Goal: Book appointment/travel/reservation

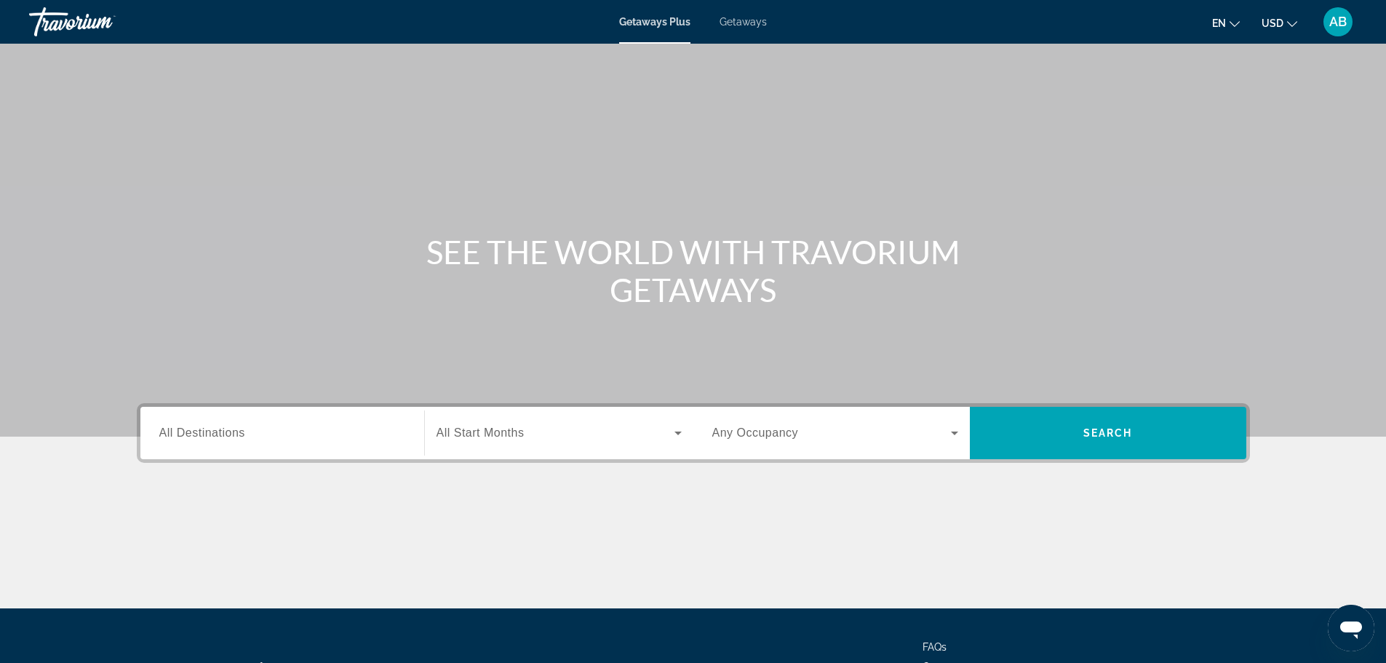
scroll to position [124, 0]
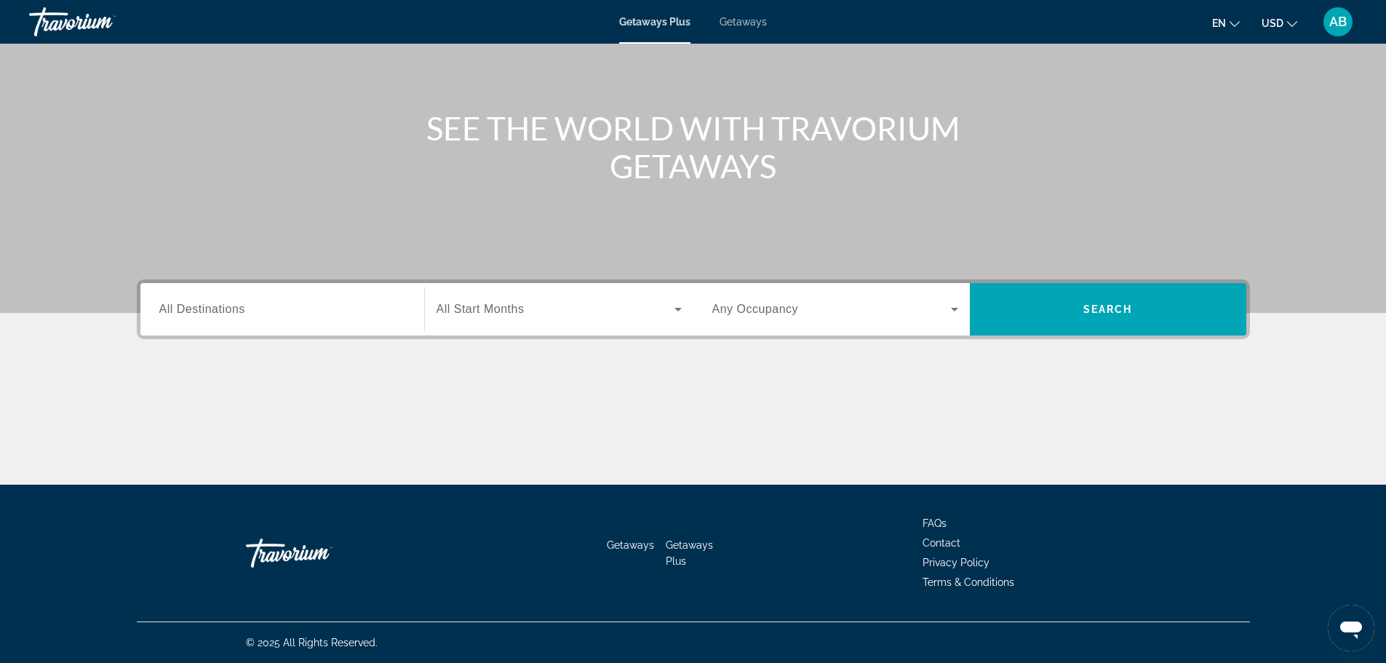
click at [309, 307] on input "Destination All Destinations" at bounding box center [282, 309] width 246 height 17
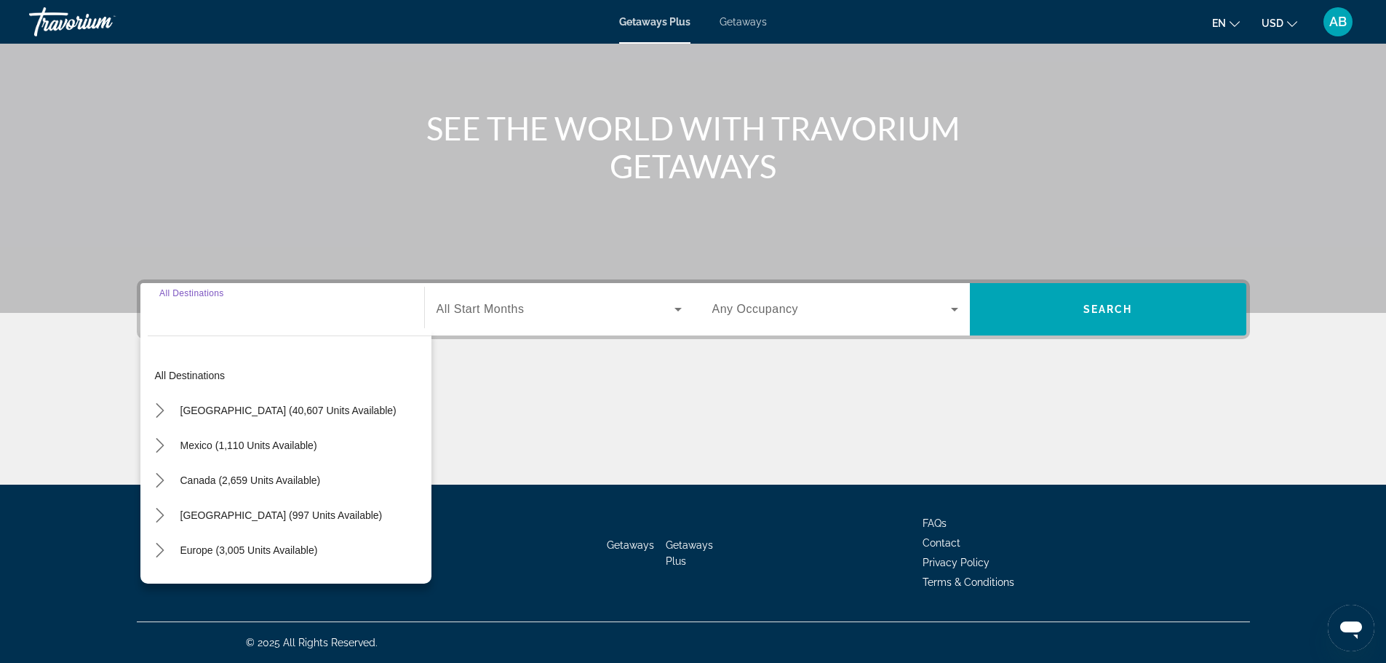
click at [744, 22] on span "Getaways" at bounding box center [743, 22] width 47 height 12
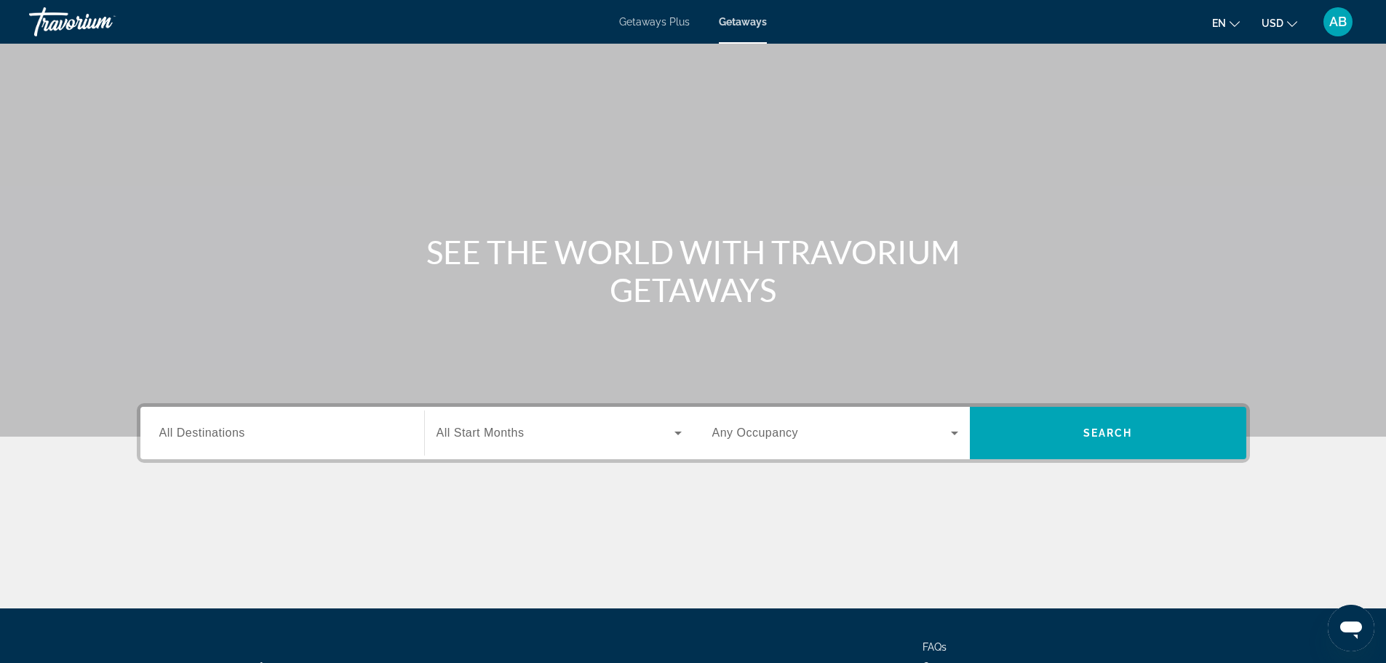
click at [223, 417] on div "Search widget" at bounding box center [282, 433] width 246 height 41
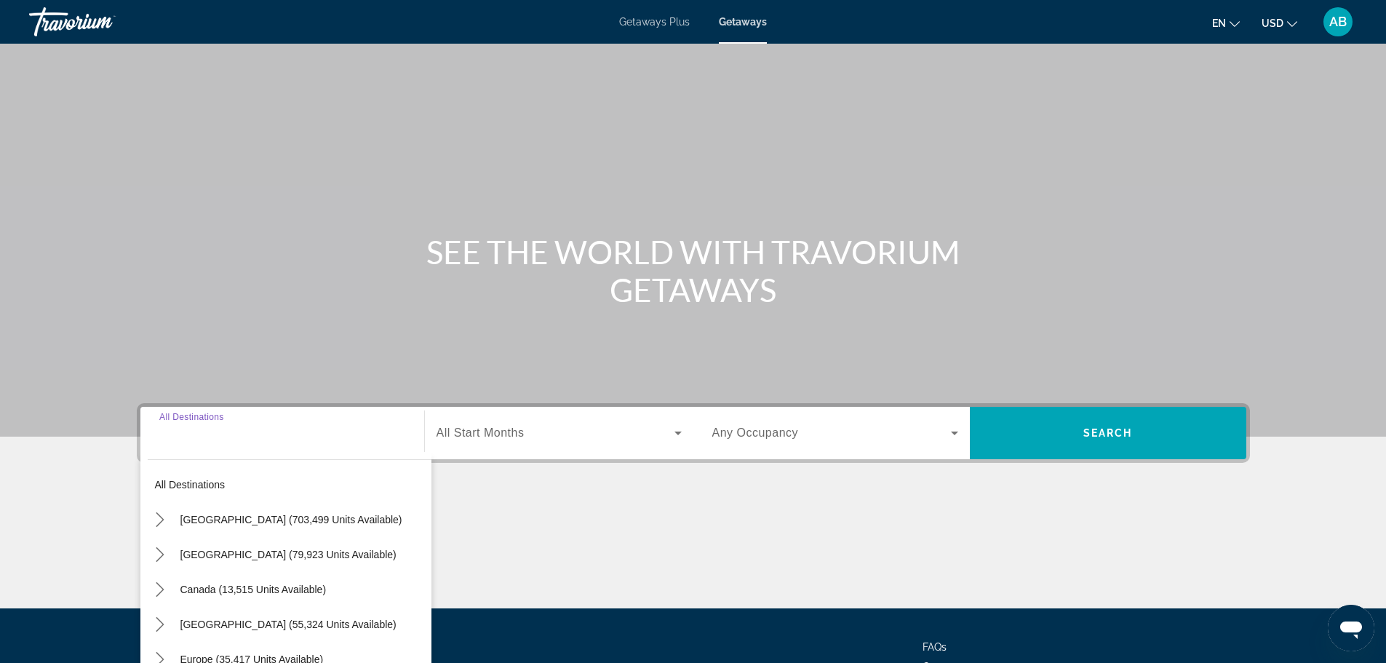
scroll to position [124, 0]
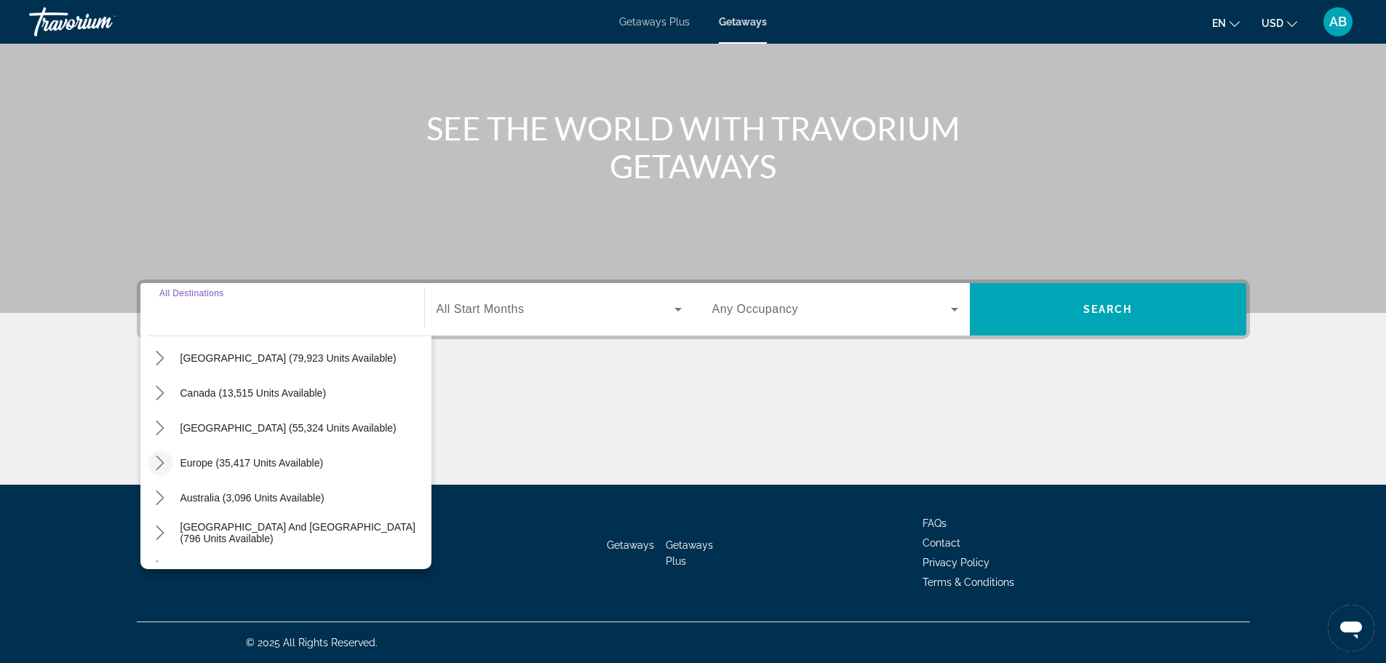
click at [165, 461] on icon "Toggle Europe (35,417 units available) submenu" at bounding box center [160, 463] width 15 height 15
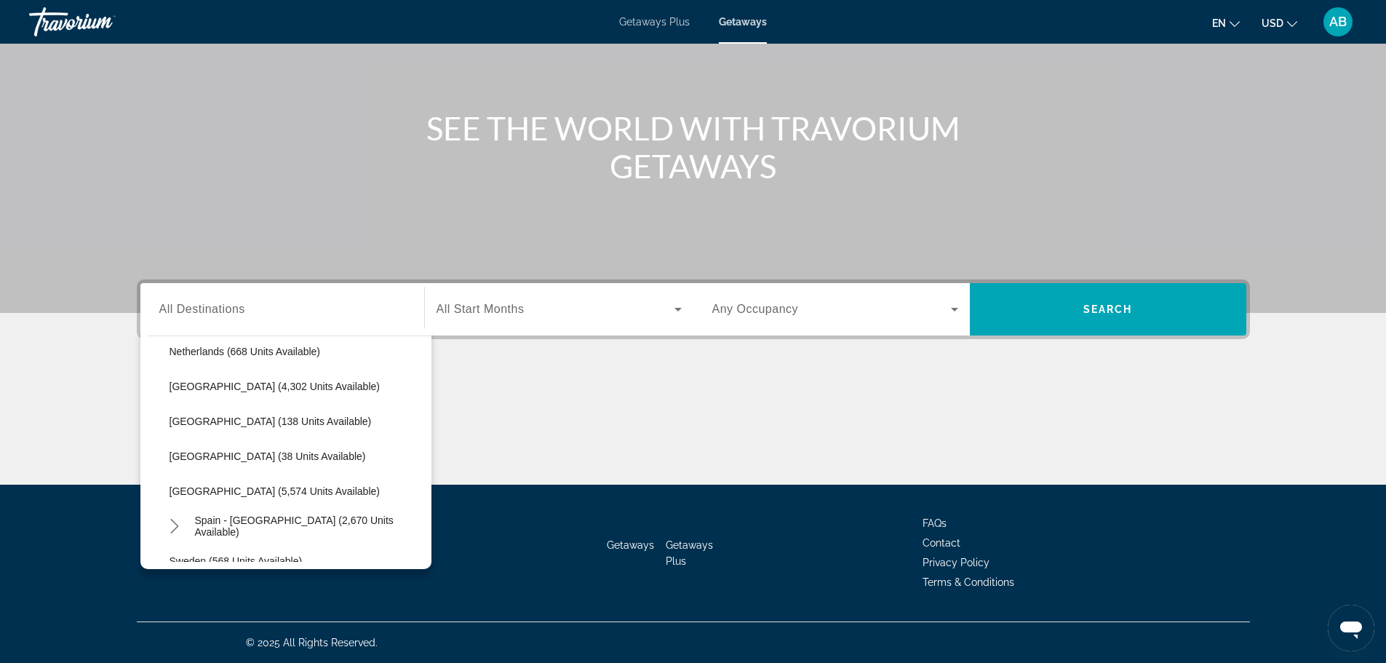
scroll to position [722, 0]
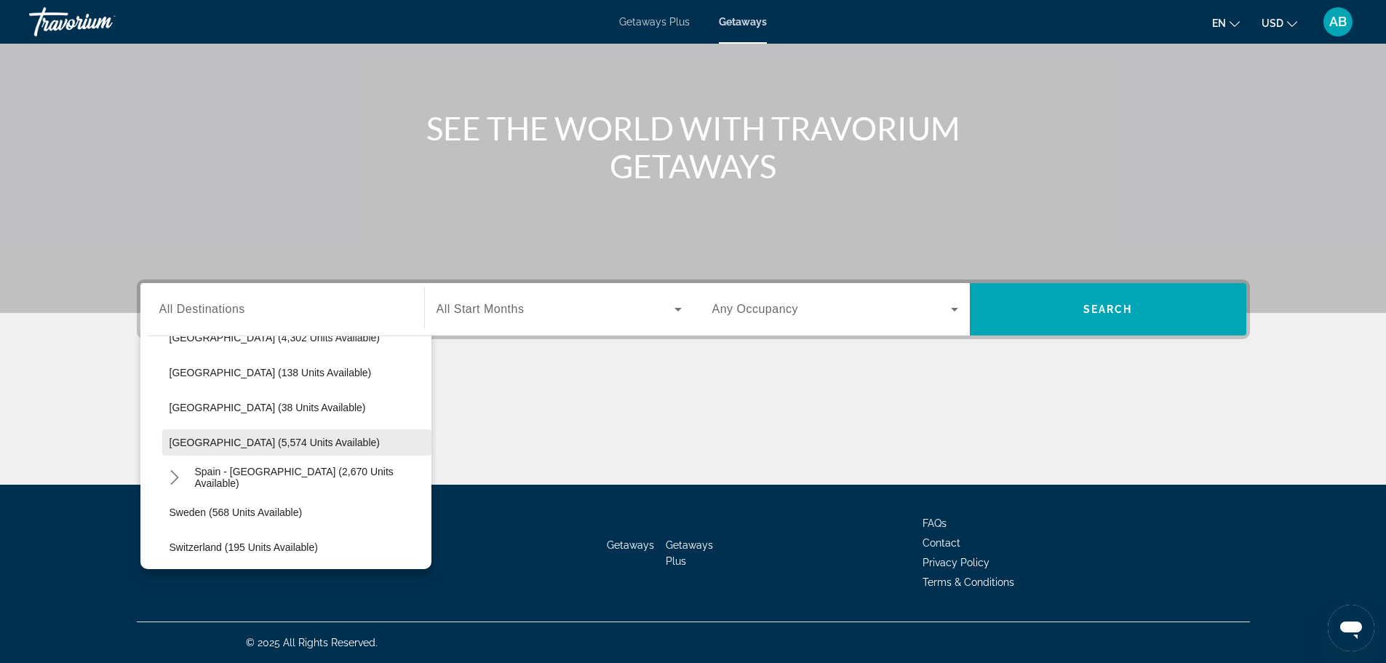
click at [262, 443] on span "[GEOGRAPHIC_DATA] (5,574 units available)" at bounding box center [275, 443] width 210 height 12
type input "**********"
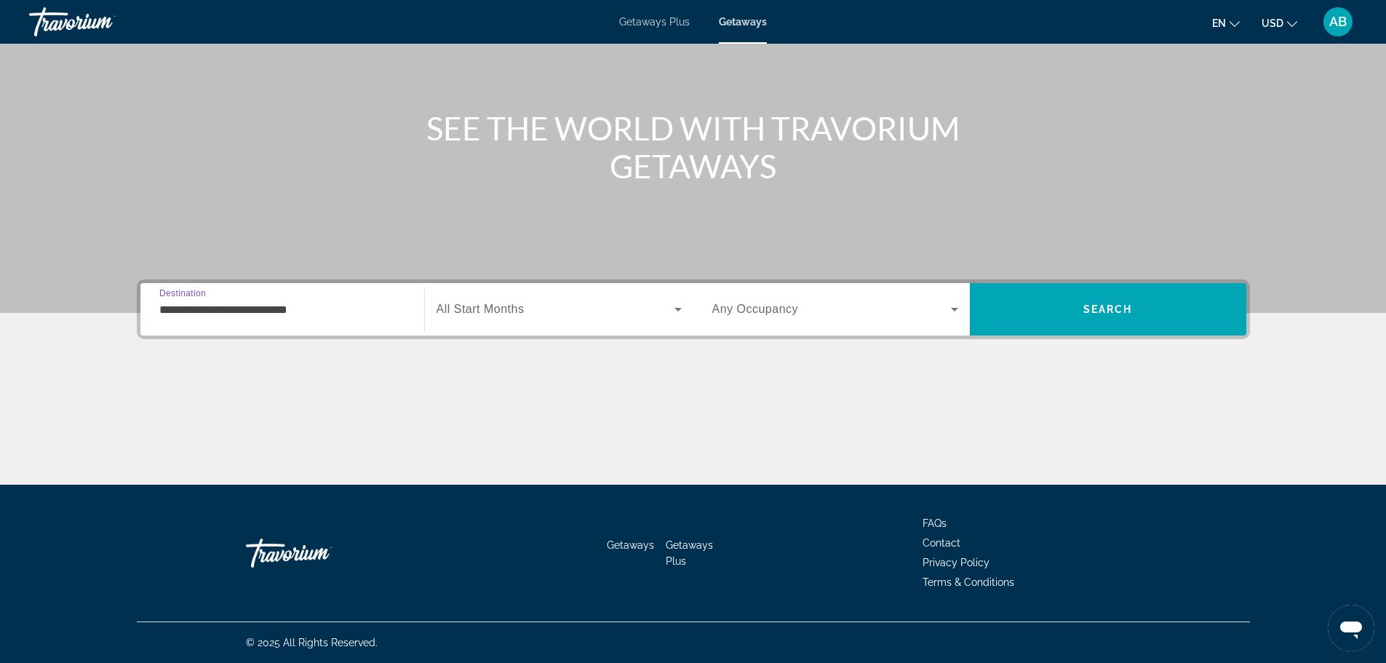
click at [533, 309] on span "Search widget" at bounding box center [556, 309] width 238 height 17
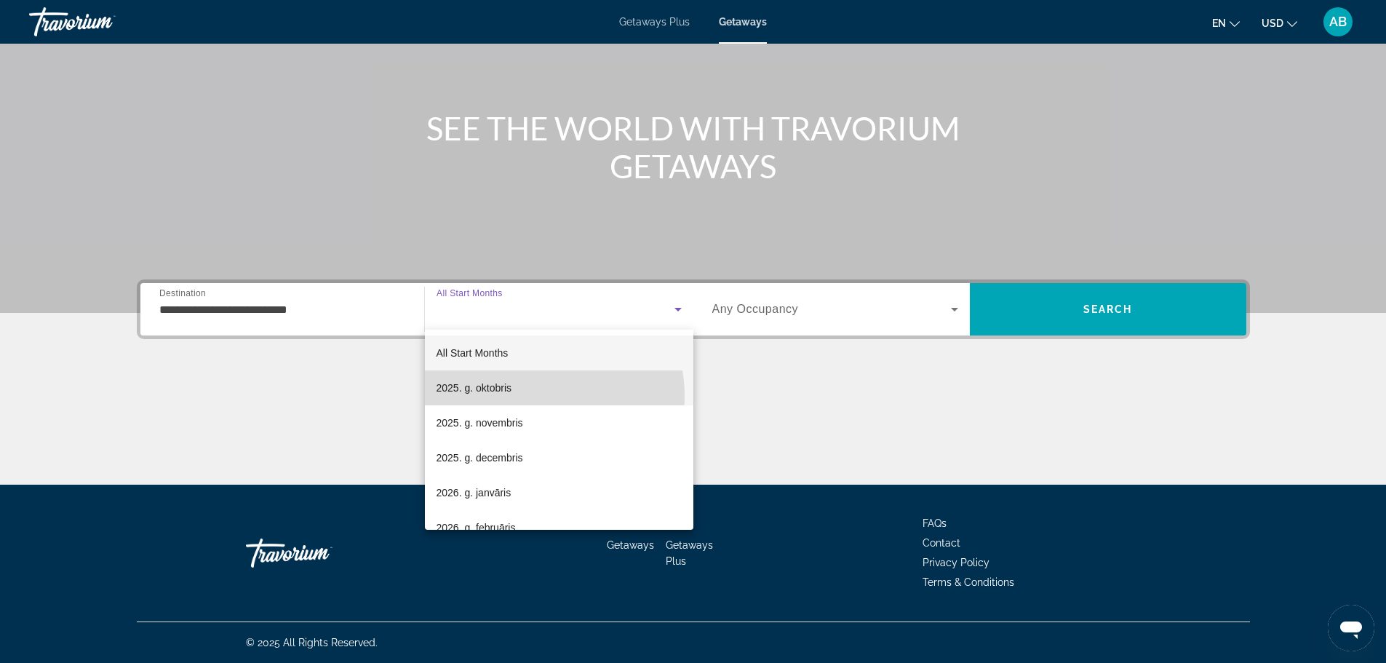
click at [542, 396] on mat-option "2025. g. oktobris" at bounding box center [559, 387] width 269 height 35
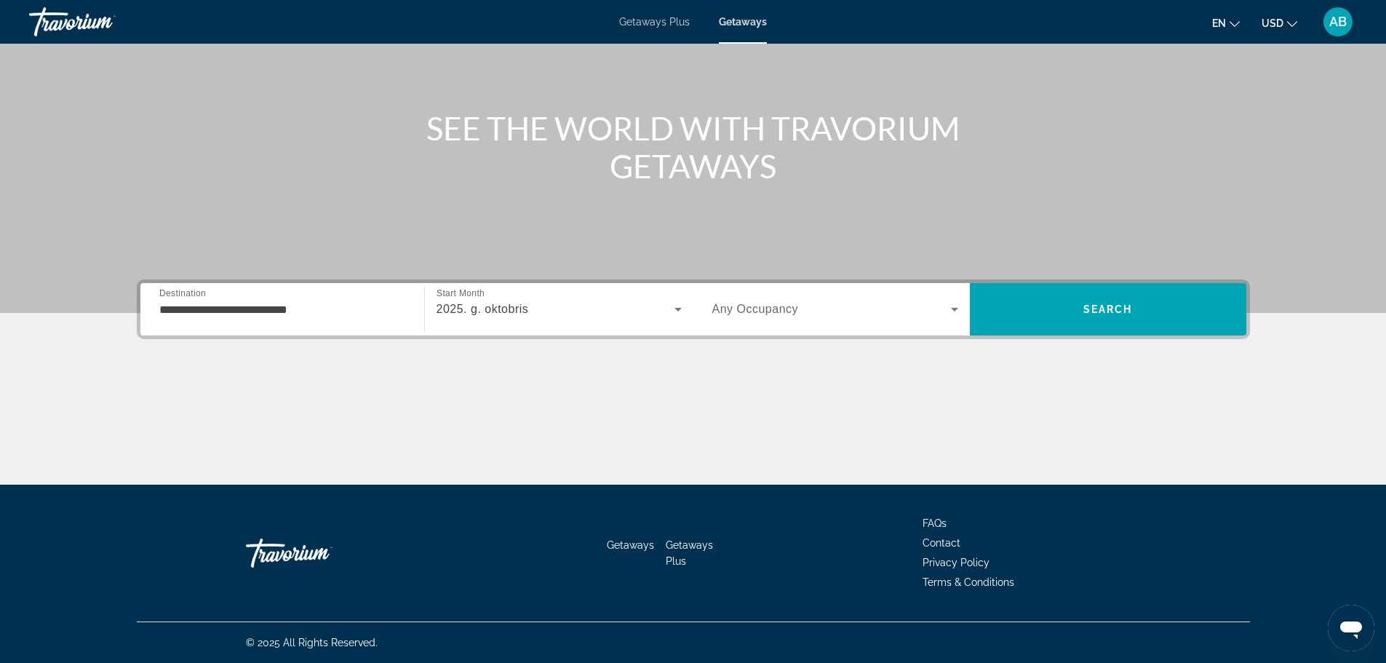
click at [754, 319] on div "Search widget" at bounding box center [835, 309] width 246 height 41
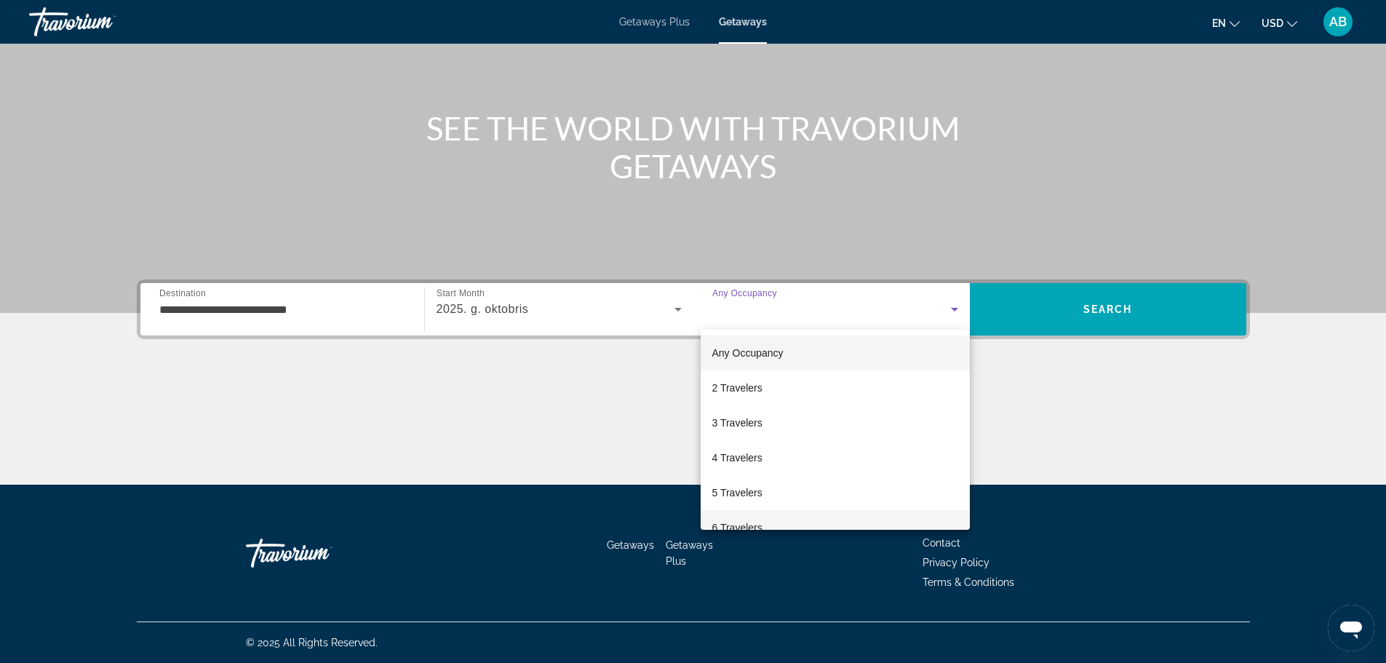
click at [752, 523] on span "6 Travelers" at bounding box center [737, 527] width 50 height 17
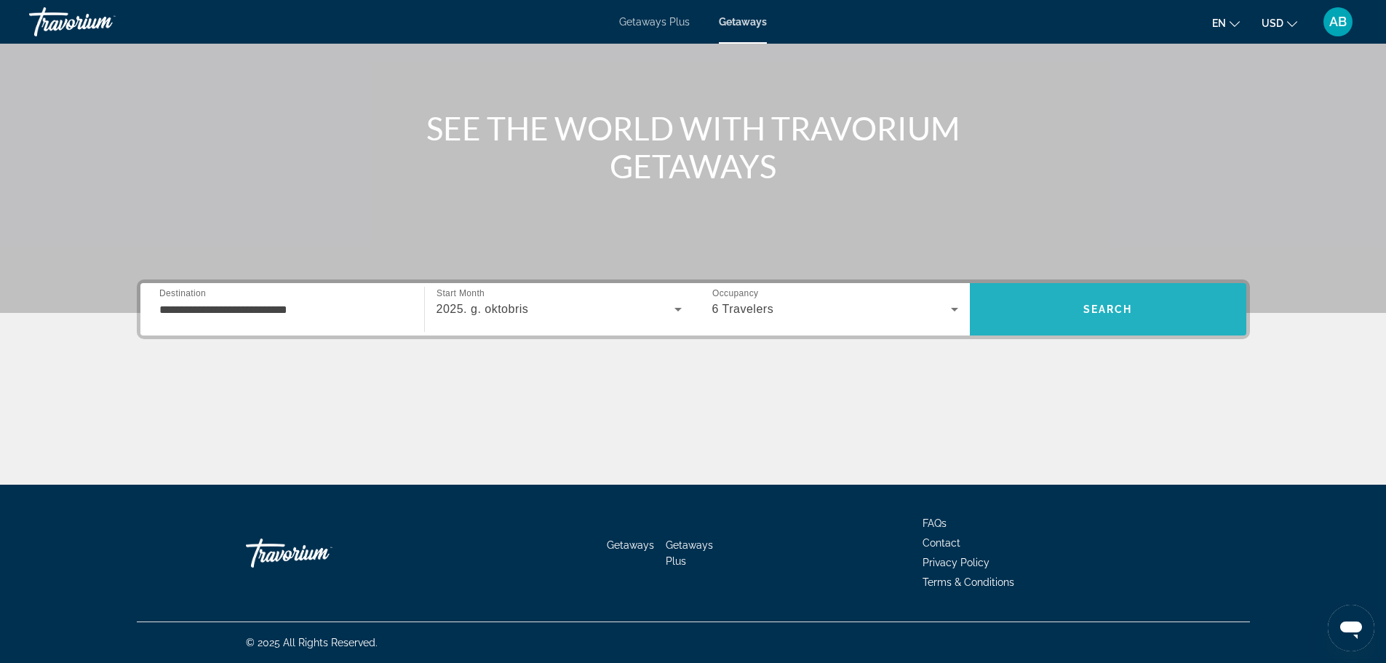
click at [1120, 322] on span "Search" at bounding box center [1108, 309] width 277 height 35
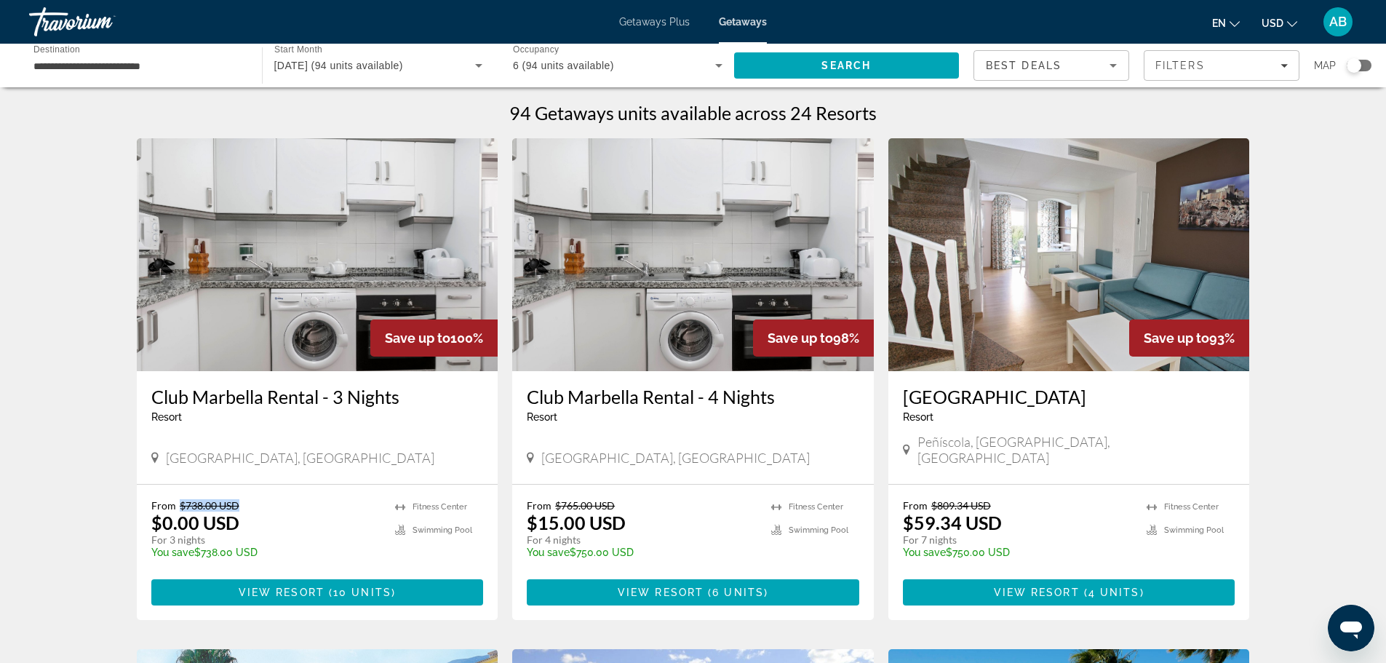
drag, startPoint x: 183, startPoint y: 489, endPoint x: 261, endPoint y: 493, distance: 77.2
click at [261, 499] on p "From $738.00 USD" at bounding box center [266, 505] width 230 height 12
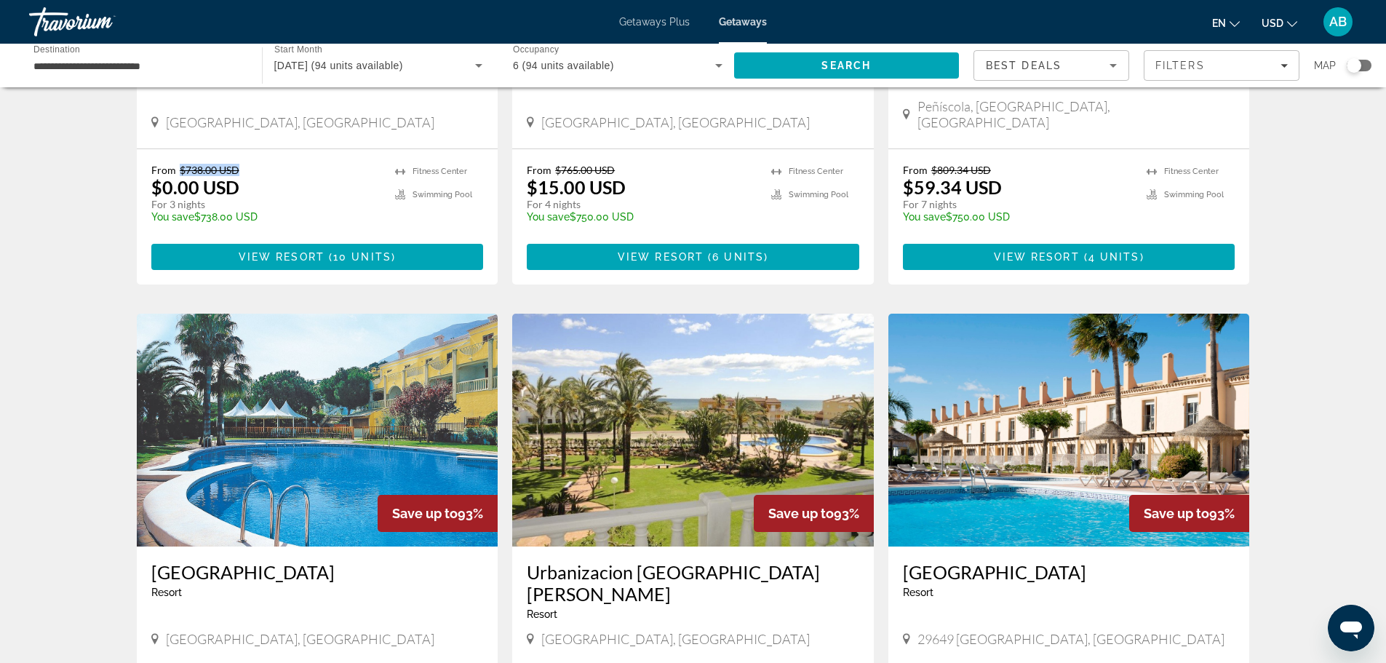
scroll to position [509, 0]
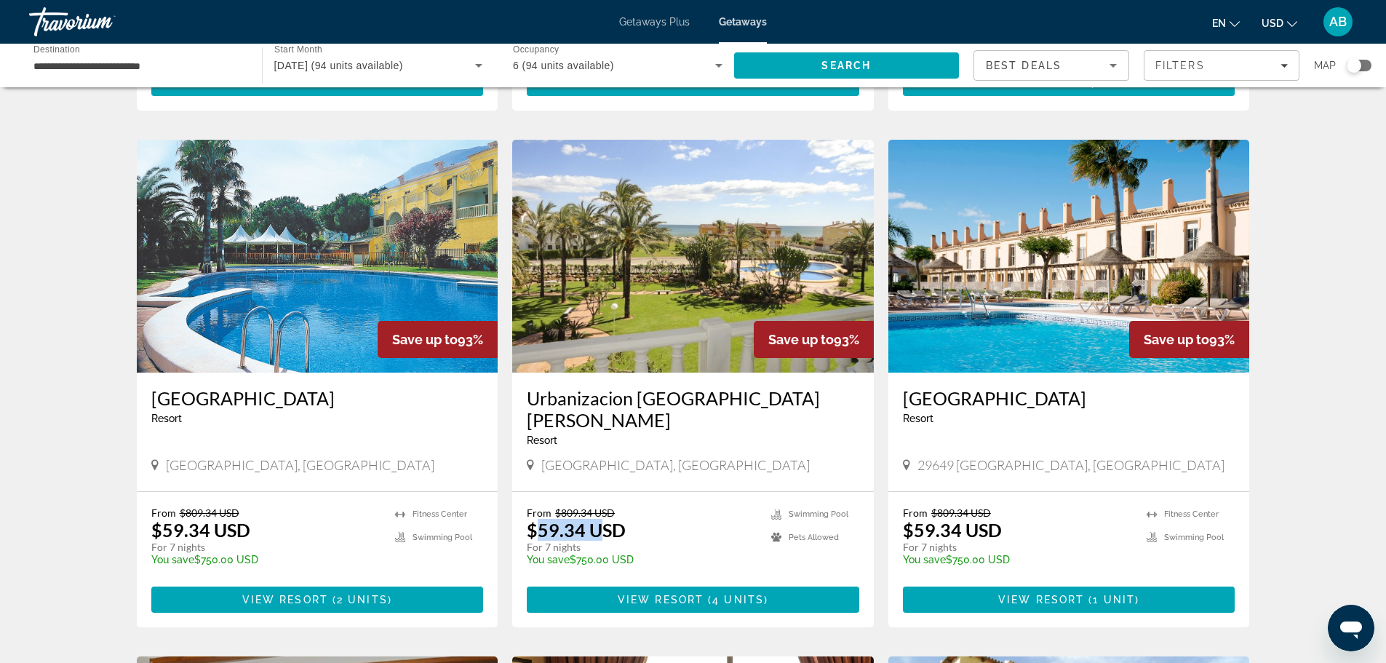
drag, startPoint x: 576, startPoint y: 491, endPoint x: 599, endPoint y: 489, distance: 23.4
click at [599, 519] on p "$59.34 USD" at bounding box center [576, 530] width 99 height 22
drag, startPoint x: 568, startPoint y: 509, endPoint x: 600, endPoint y: 509, distance: 32.7
click at [600, 541] on p "For 7 nights" at bounding box center [642, 547] width 230 height 13
click at [777, 231] on img "Main content" at bounding box center [693, 256] width 362 height 233
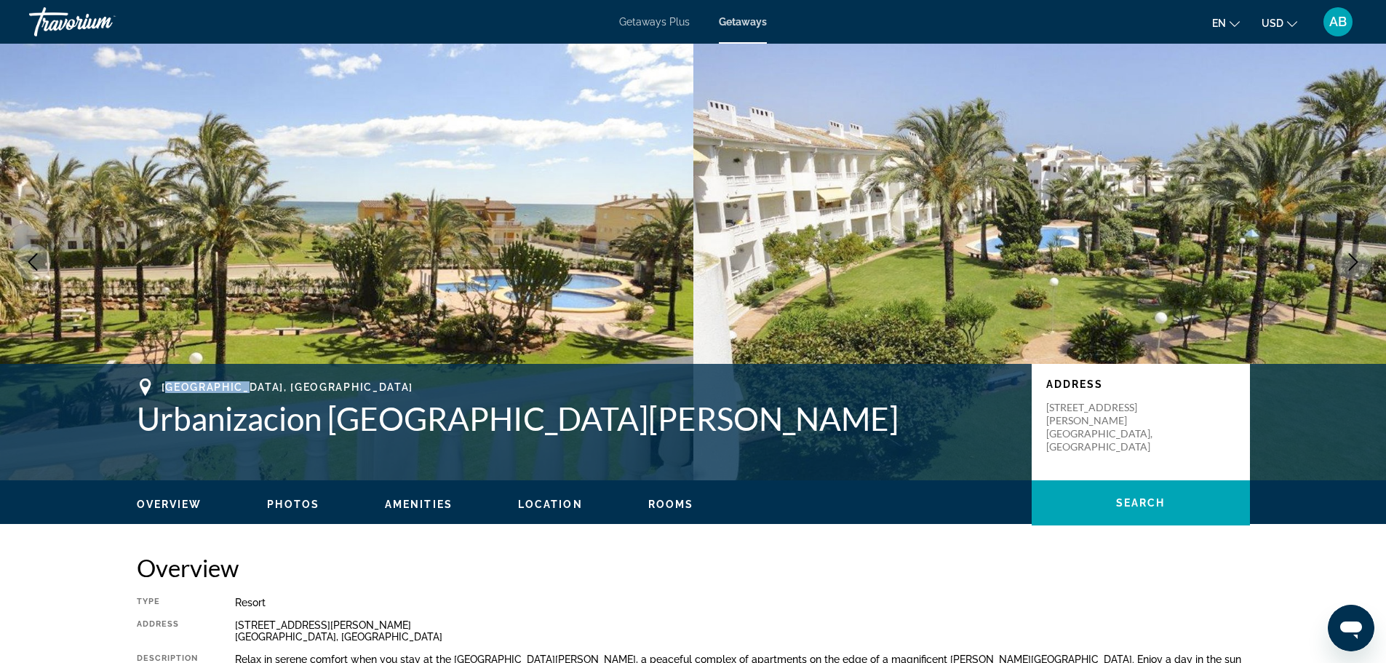
drag, startPoint x: 170, startPoint y: 386, endPoint x: 245, endPoint y: 389, distance: 75.0
click at [245, 389] on span "[GEOGRAPHIC_DATA], [GEOGRAPHIC_DATA]" at bounding box center [288, 387] width 252 height 12
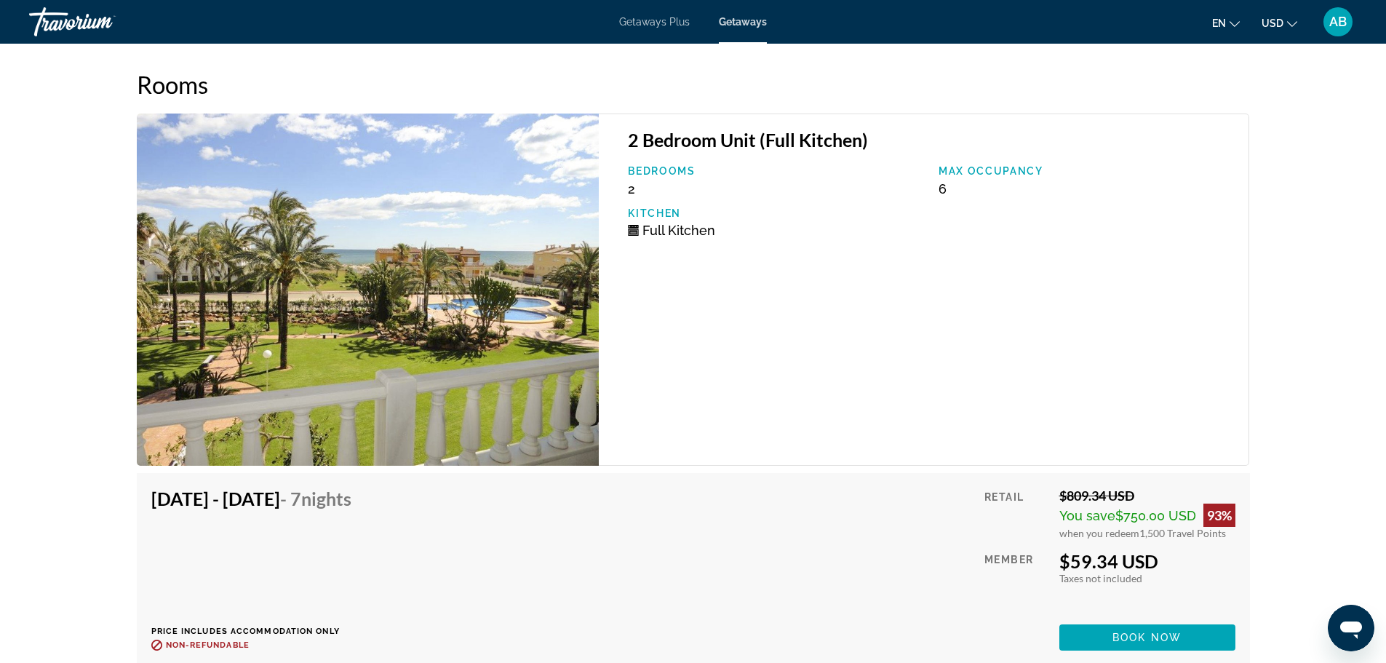
scroll to position [2547, 0]
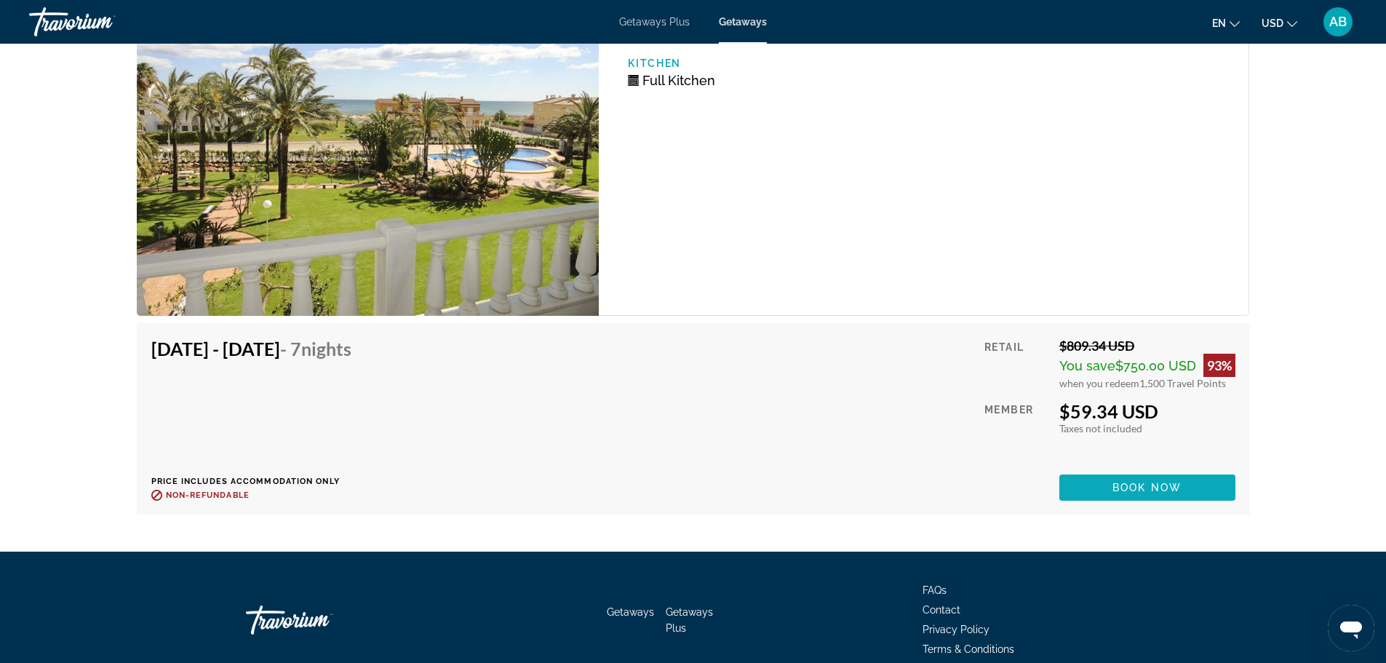
click at [1139, 485] on span "Book now" at bounding box center [1147, 488] width 69 height 12
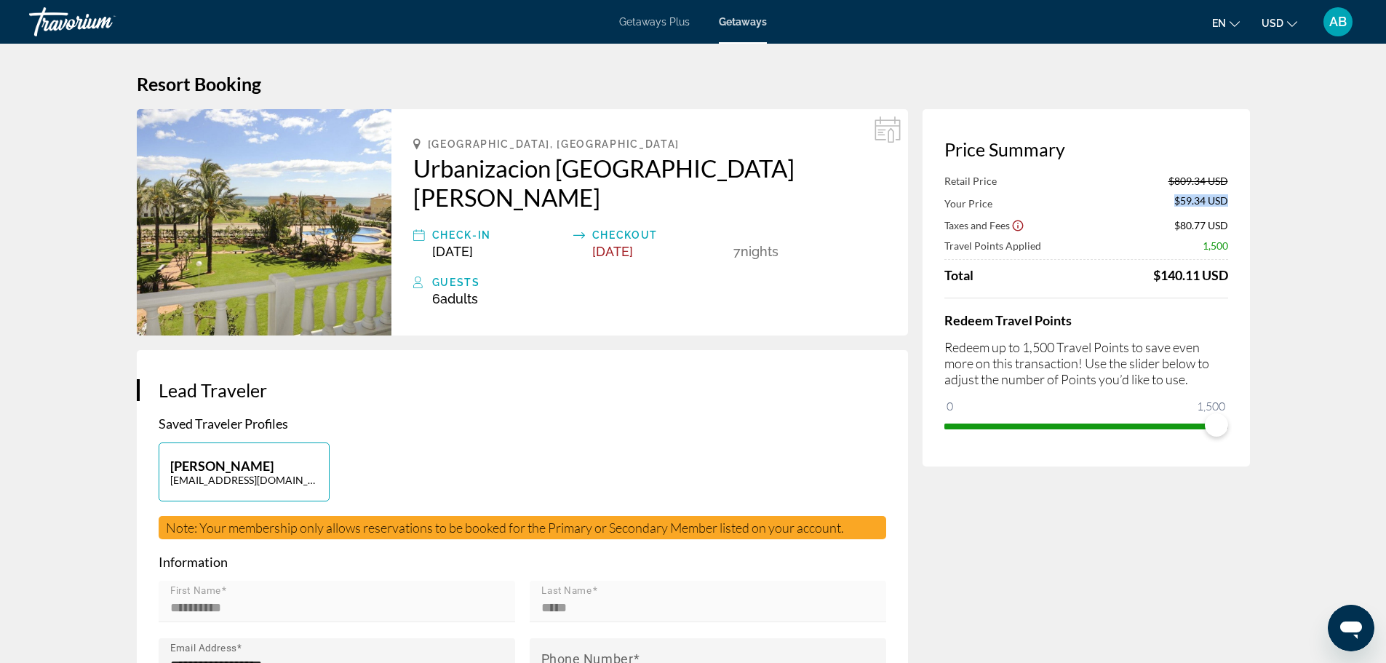
drag, startPoint x: 1171, startPoint y: 202, endPoint x: 1234, endPoint y: 199, distance: 62.7
click at [1234, 199] on div "Price Summary Retail Price $809.34 USD Your Price $59.34 USD Taxes and Fees $80…" at bounding box center [1086, 287] width 327 height 357
click at [1228, 203] on span "$59.34 USD" at bounding box center [1202, 202] width 54 height 16
click at [970, 224] on div "Price Summary Retail Price $809.34 USD Your Price $59.34 USD Taxes and Fees $80…" at bounding box center [1086, 287] width 327 height 357
drag, startPoint x: 1182, startPoint y: 224, endPoint x: 1199, endPoint y: 225, distance: 16.8
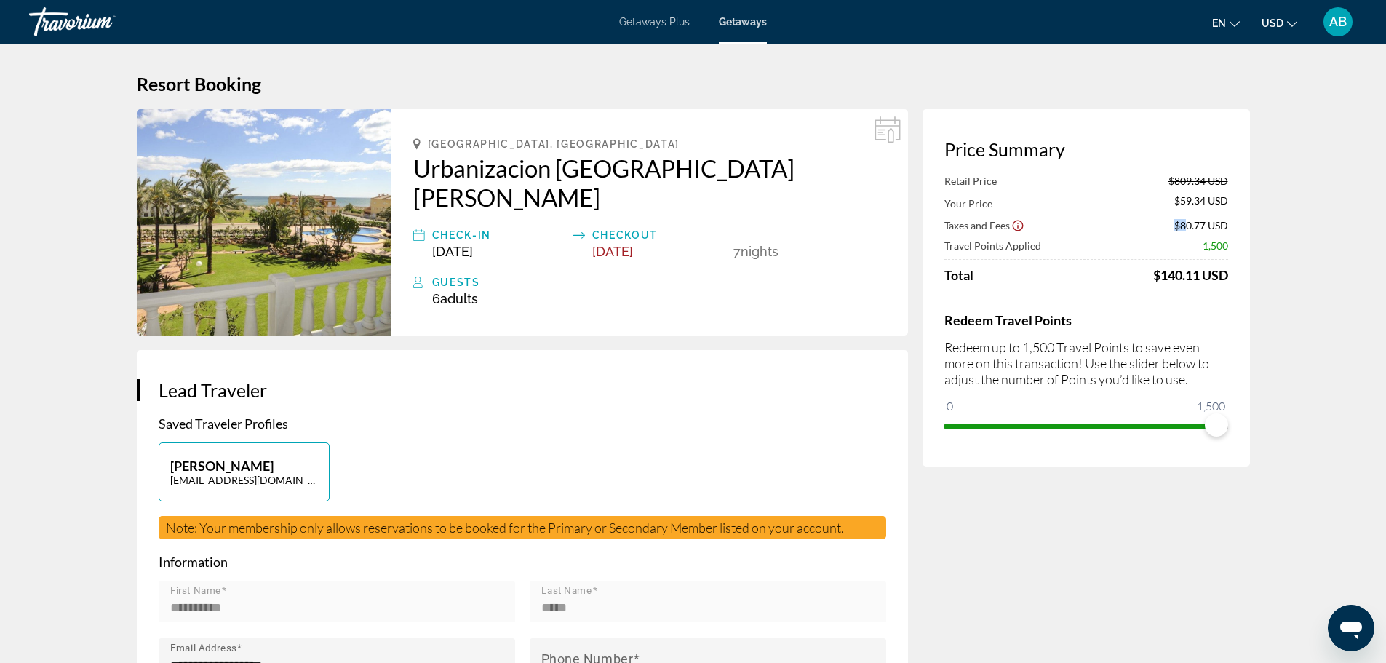
click at [1190, 223] on div "Taxes and Fees $80.77 USD" at bounding box center [1087, 225] width 284 height 15
drag, startPoint x: 1152, startPoint y: 271, endPoint x: 1212, endPoint y: 271, distance: 60.4
click at [1212, 271] on div "$140.11 USD" at bounding box center [1190, 275] width 75 height 16
click at [1211, 279] on div "$140.11 USD" at bounding box center [1190, 275] width 75 height 16
drag, startPoint x: 1149, startPoint y: 281, endPoint x: 1217, endPoint y: 272, distance: 68.2
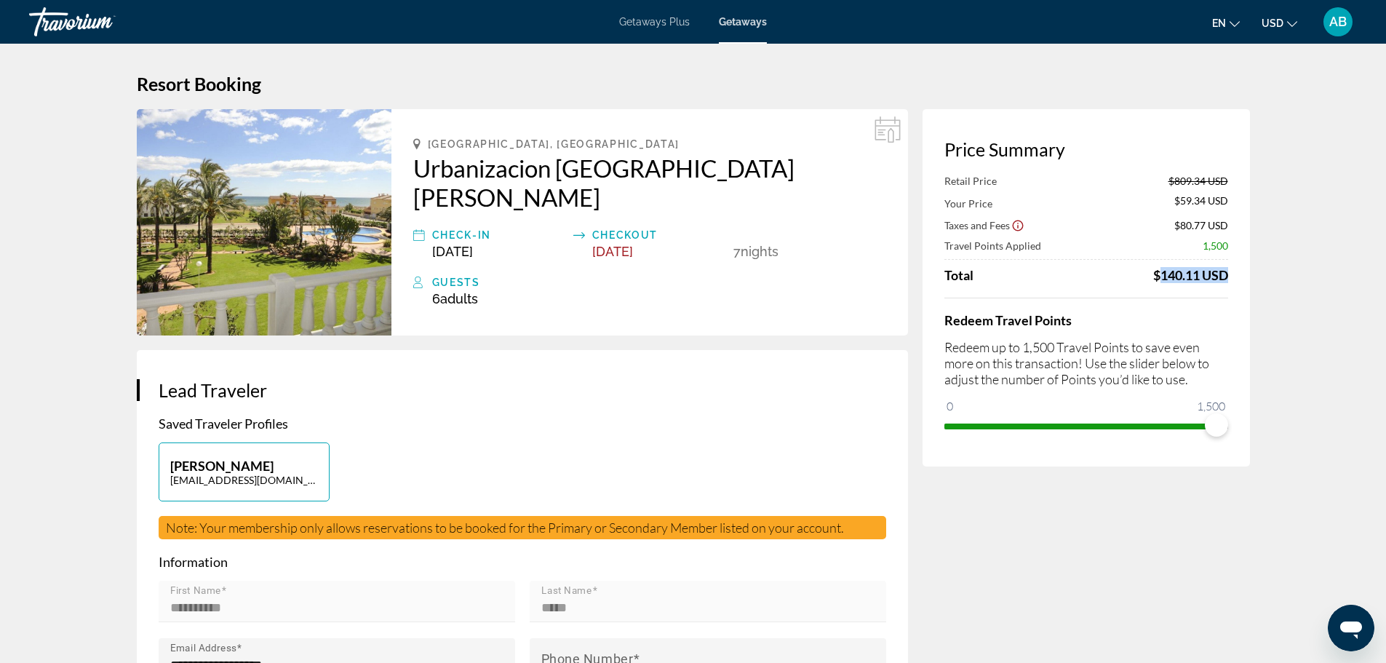
click at [1217, 272] on div "Total $140.11 USD" at bounding box center [1087, 275] width 284 height 16
click at [1223, 271] on div "$140.11 USD" at bounding box center [1190, 275] width 75 height 16
drag, startPoint x: 1204, startPoint y: 406, endPoint x: 1241, endPoint y: 407, distance: 36.4
click at [1244, 402] on div "Price Summary Retail Price $809.34 USD Your Price $59.34 USD Taxes and Fees $80…" at bounding box center [1086, 287] width 327 height 357
drag, startPoint x: 1220, startPoint y: 426, endPoint x: 656, endPoint y: 379, distance: 565.3
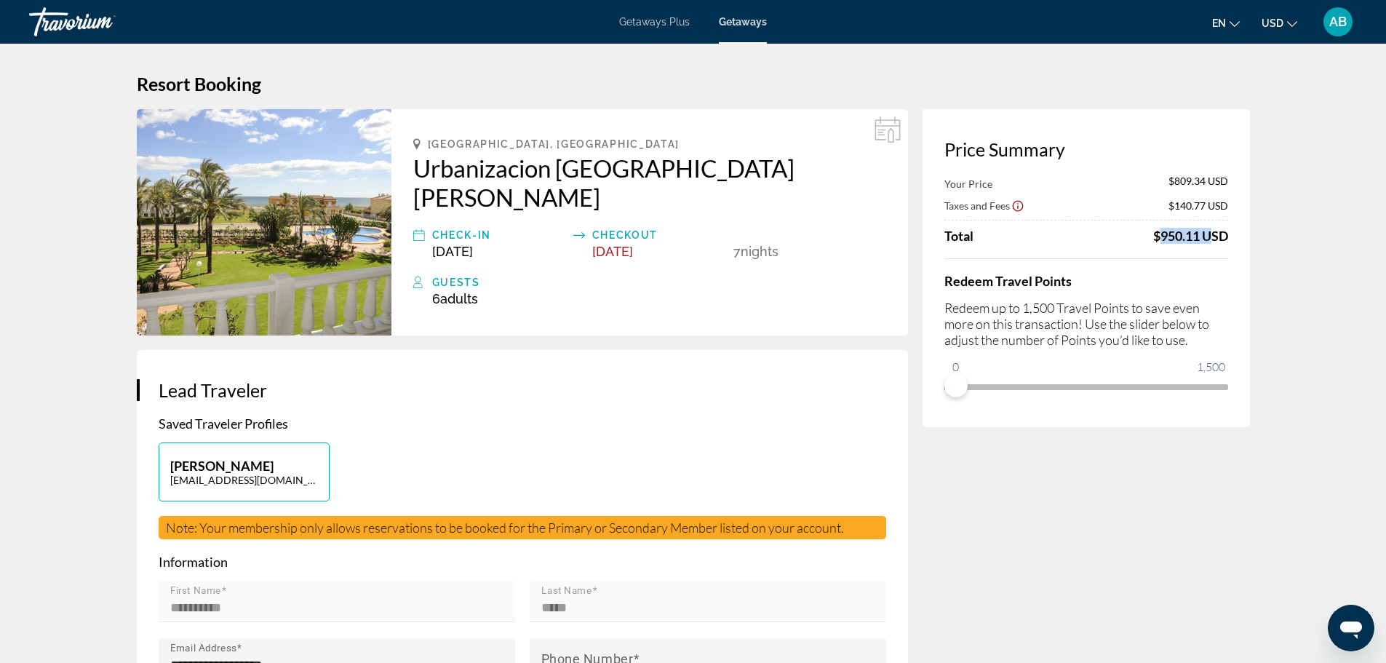
drag, startPoint x: 1153, startPoint y: 236, endPoint x: 1210, endPoint y: 233, distance: 57.6
click at [1210, 232] on div "Total $950.11 USD" at bounding box center [1087, 236] width 284 height 16
click at [1195, 234] on div "$950.11 USD" at bounding box center [1190, 236] width 75 height 16
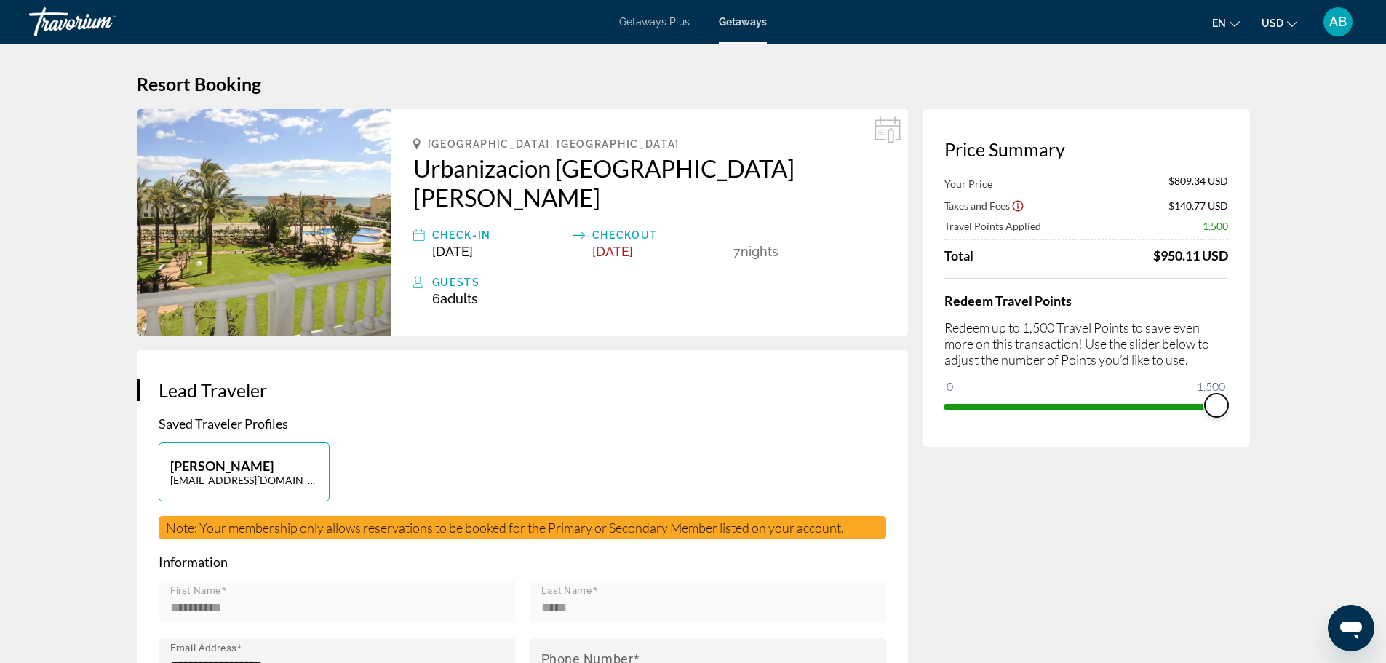
drag, startPoint x: 949, startPoint y: 387, endPoint x: 1490, endPoint y: 359, distance: 541.5
click at [1386, 359] on html "Skip to main content Getaways Plus Getaways en English Español Français Italian…" at bounding box center [693, 331] width 1386 height 663
